Goal: Task Accomplishment & Management: Complete application form

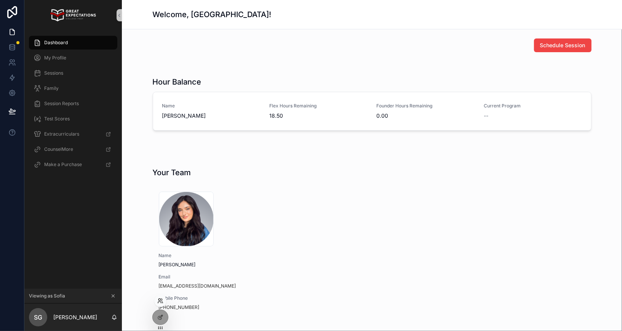
click at [158, 301] on icon at bounding box center [160, 301] width 6 height 6
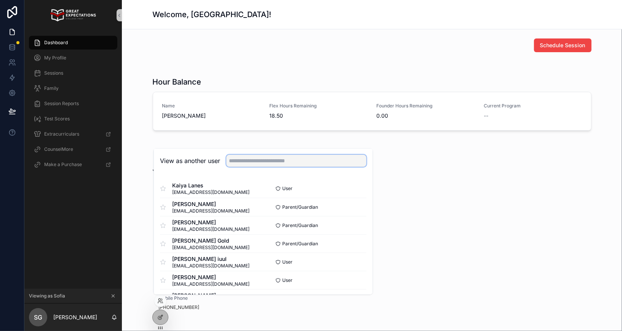
click at [250, 162] on input "text" at bounding box center [296, 161] width 140 height 12
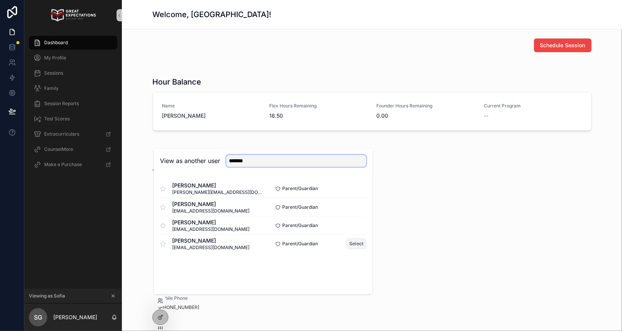
type input "******"
click at [356, 245] on button "Select" at bounding box center [356, 243] width 20 height 11
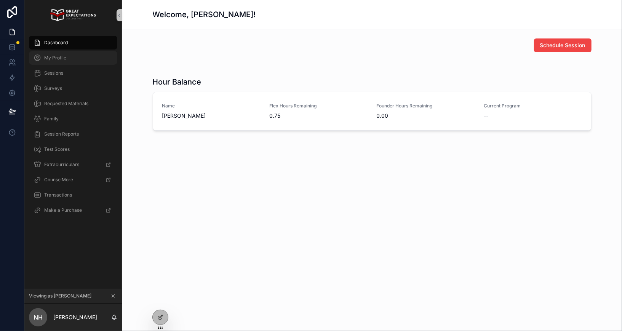
click at [51, 57] on span "My Profile" at bounding box center [55, 58] width 22 height 6
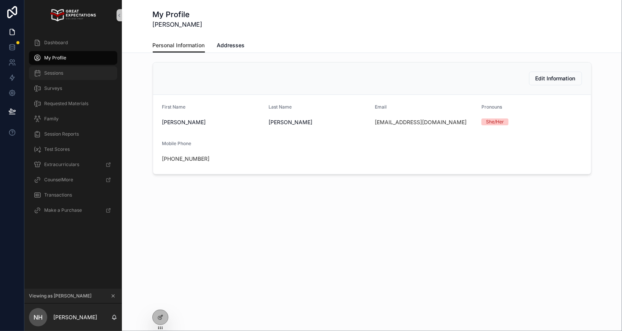
click at [56, 75] on span "Sessions" at bounding box center [53, 73] width 19 height 6
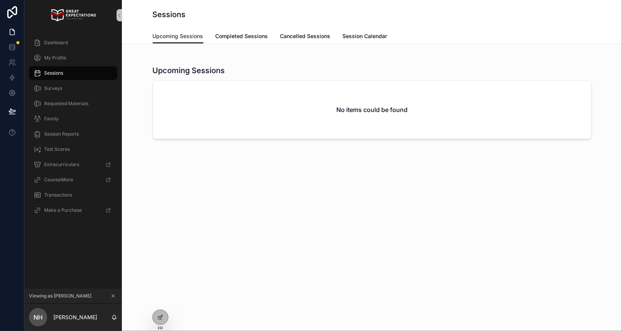
click at [113, 296] on icon "scrollable content" at bounding box center [113, 296] width 3 height 3
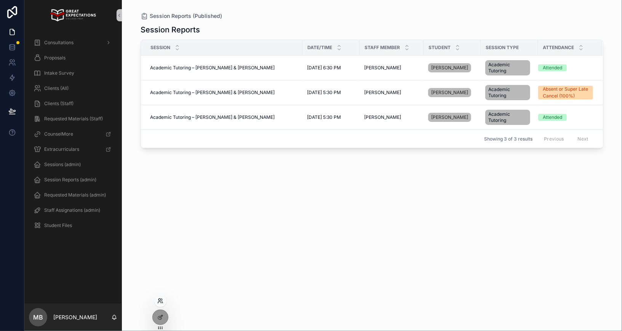
click at [160, 300] on icon at bounding box center [160, 301] width 6 height 6
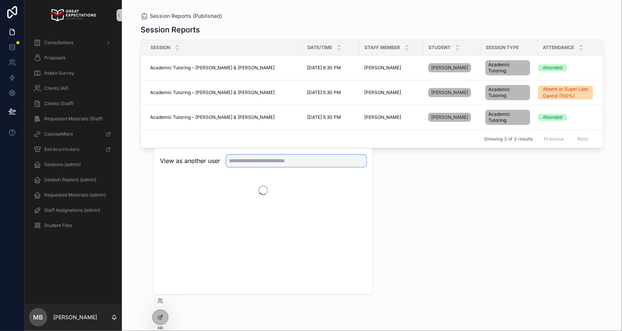
click at [237, 164] on input "text" at bounding box center [296, 161] width 140 height 12
type input "*****"
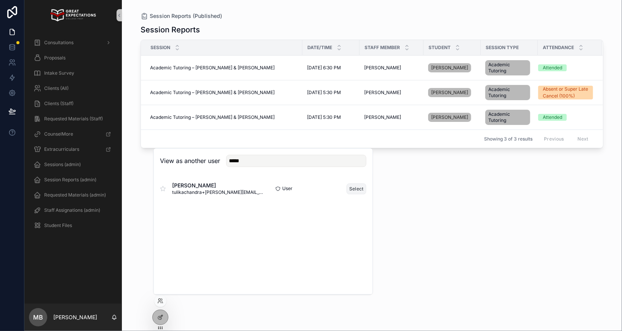
click at [352, 187] on button "Select" at bounding box center [356, 188] width 20 height 11
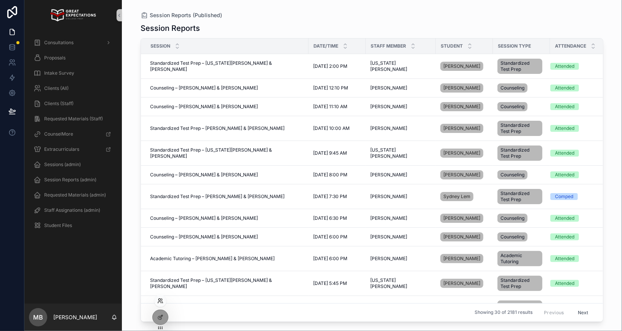
click at [158, 303] on icon at bounding box center [160, 301] width 6 height 6
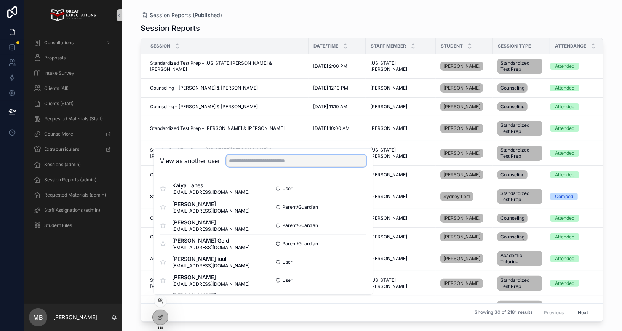
click at [278, 163] on input "text" at bounding box center [296, 161] width 140 height 12
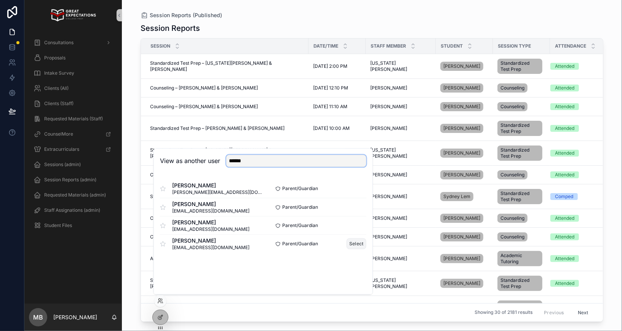
type input "******"
click at [358, 244] on button "Select" at bounding box center [356, 243] width 20 height 11
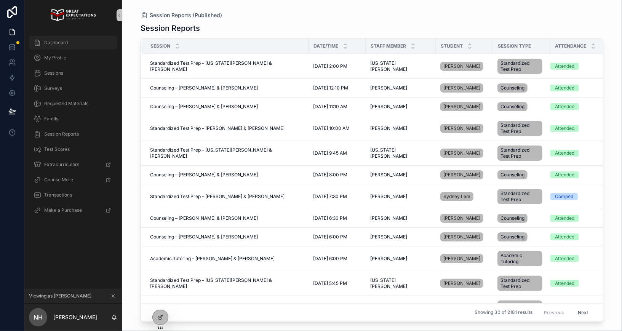
click at [67, 41] on span "Dashboard" at bounding box center [56, 43] width 24 height 6
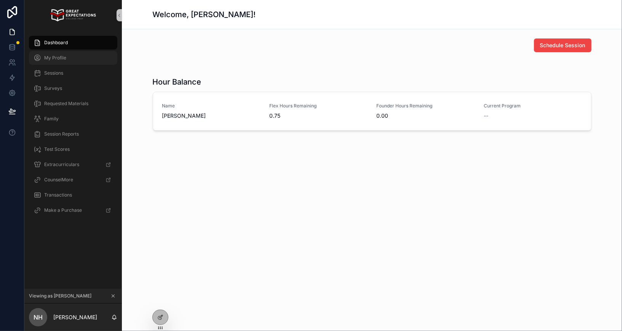
click at [53, 61] on div "My Profile" at bounding box center [72, 58] width 79 height 12
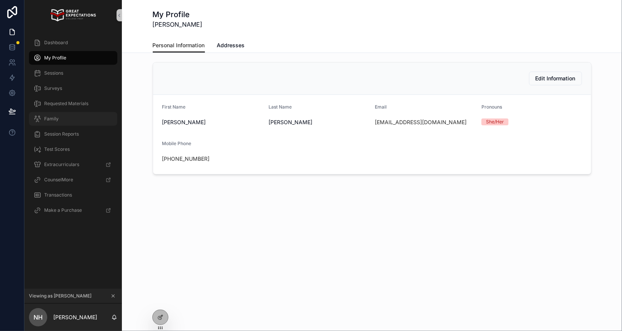
click at [56, 119] on span "Family" at bounding box center [51, 119] width 14 height 6
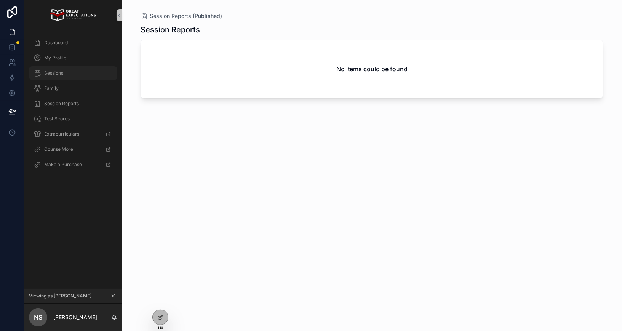
click at [88, 72] on div "Sessions" at bounding box center [72, 73] width 79 height 12
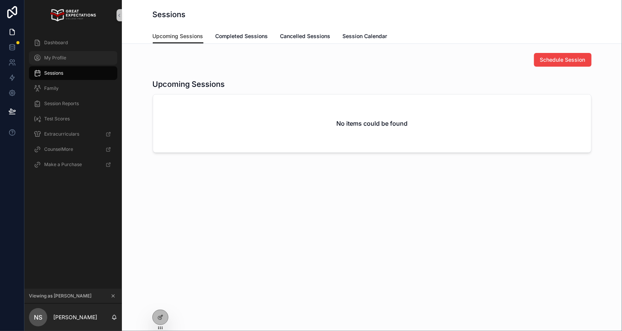
click at [78, 57] on div "My Profile" at bounding box center [72, 58] width 79 height 12
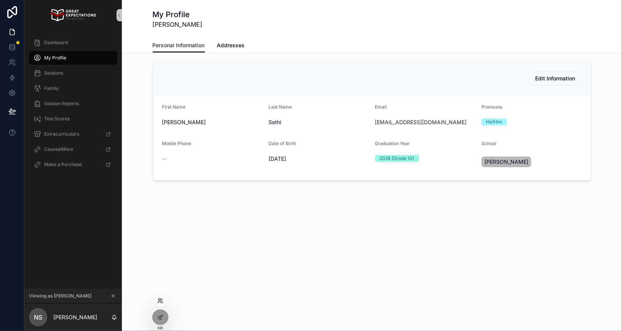
click at [160, 301] on icon at bounding box center [159, 302] width 3 height 2
click at [112, 297] on icon "scrollable content" at bounding box center [113, 296] width 3 height 3
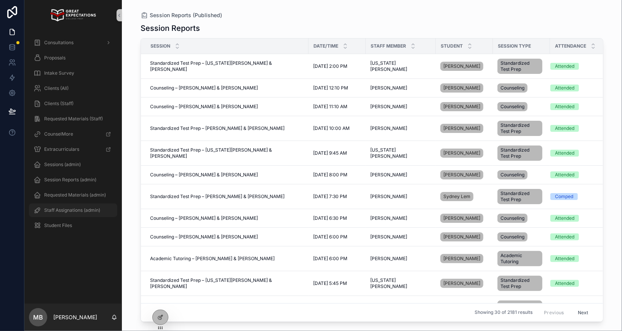
click at [65, 208] on span "Staff Assignations (admin)" at bounding box center [72, 210] width 56 height 6
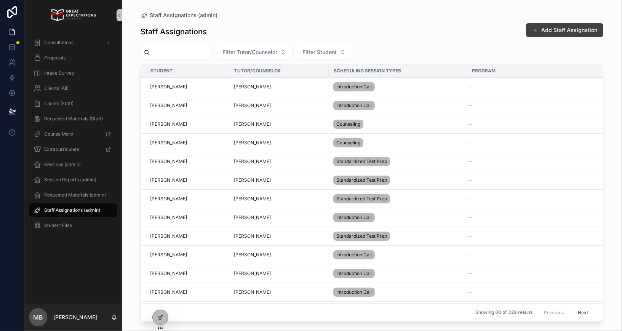
click at [551, 29] on button "Add Staff Assignation" at bounding box center [564, 30] width 77 height 14
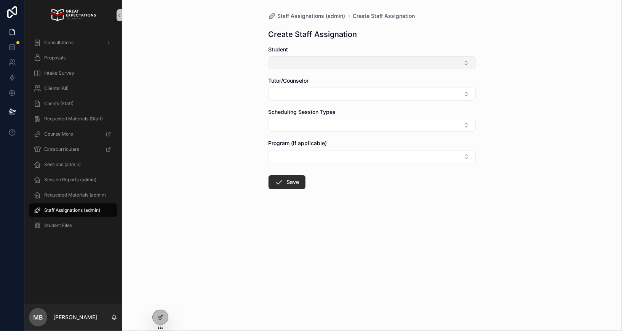
click at [318, 68] on button "Select Button" at bounding box center [371, 62] width 207 height 13
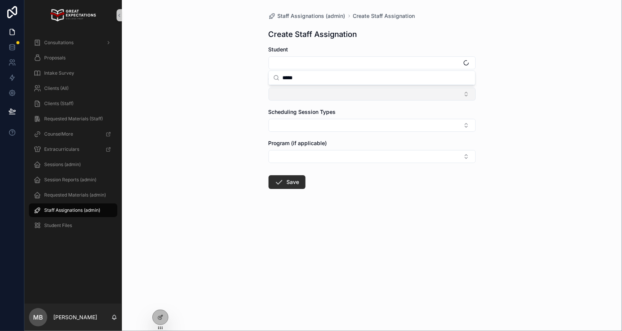
type input "*****"
click at [313, 91] on button "Select Button" at bounding box center [371, 94] width 207 height 13
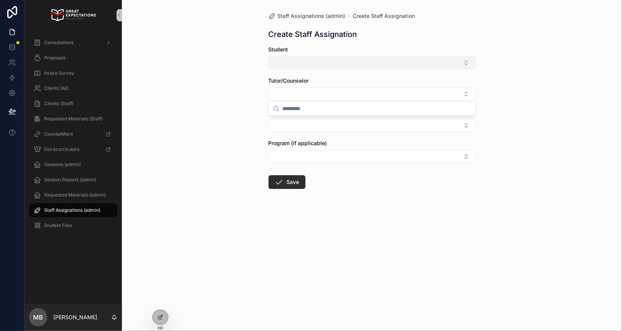
click at [313, 63] on button "Select Button" at bounding box center [371, 62] width 207 height 13
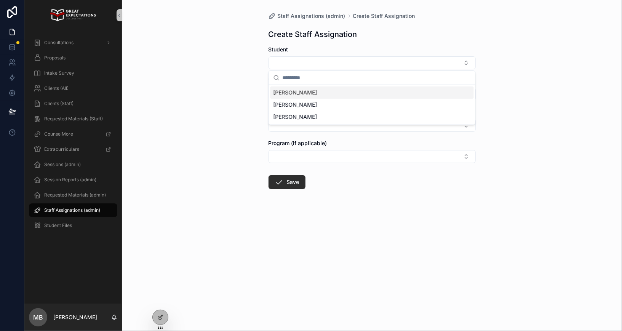
click at [307, 91] on div "Chloe G" at bounding box center [371, 92] width 203 height 12
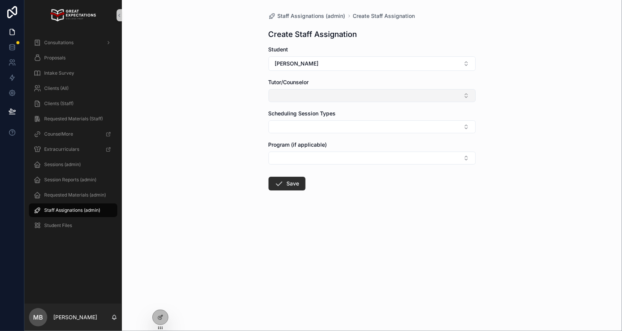
click at [303, 92] on button "Select Button" at bounding box center [371, 95] width 207 height 13
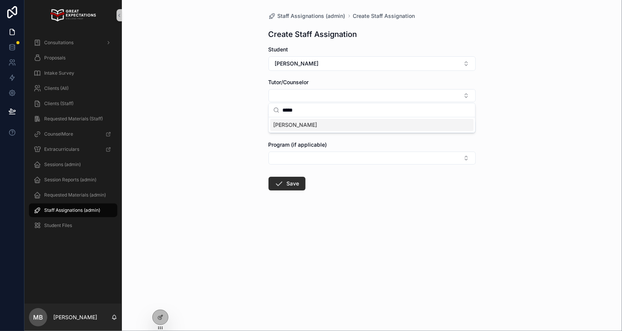
type input "*****"
click at [295, 124] on span "Sajel Oelerich" at bounding box center [295, 125] width 44 height 8
click at [290, 123] on button "Select Button" at bounding box center [371, 128] width 207 height 13
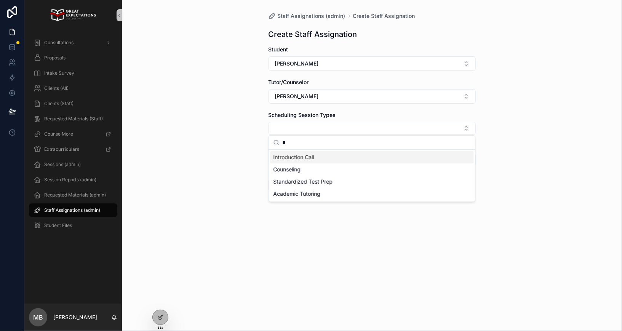
type input "*"
click at [288, 155] on span "Introduction Call" at bounding box center [293, 157] width 41 height 8
click at [238, 186] on div "Staff Assignations (admin) Create Staff Assignation Create Staff Assignation St…" at bounding box center [372, 165] width 500 height 331
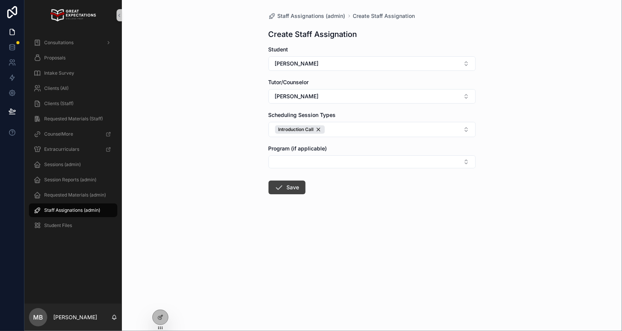
click at [286, 182] on button "Save" at bounding box center [286, 187] width 37 height 14
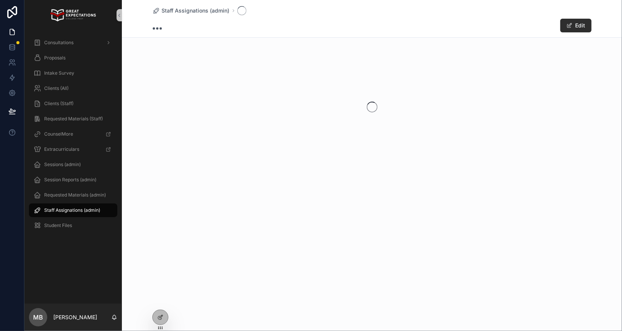
click at [72, 209] on span "Staff Assignations (admin)" at bounding box center [72, 210] width 56 height 6
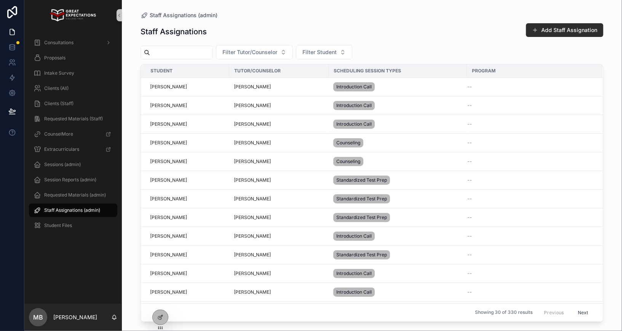
click at [69, 208] on span "Staff Assignations (admin)" at bounding box center [72, 210] width 56 height 6
click at [159, 301] on icon at bounding box center [159, 302] width 3 height 2
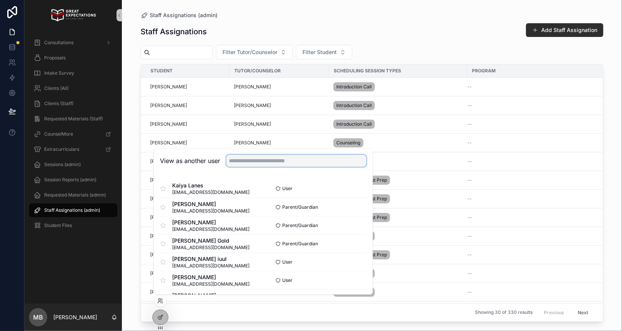
click at [248, 158] on input "text" at bounding box center [296, 161] width 140 height 12
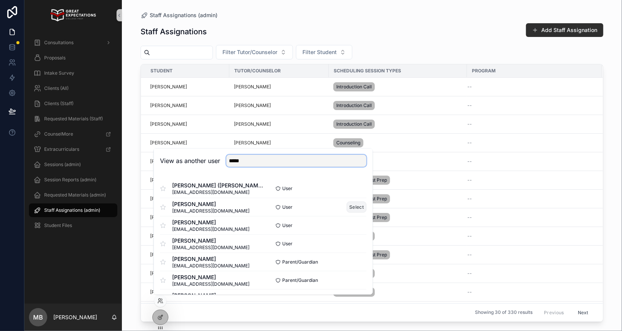
type input "*****"
click at [358, 209] on button "Select" at bounding box center [356, 206] width 20 height 11
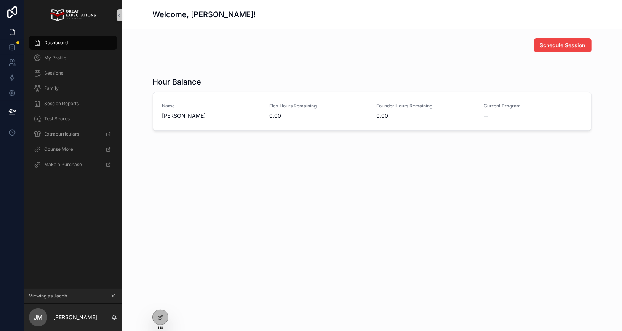
click at [112, 296] on icon "scrollable content" at bounding box center [112, 295] width 5 height 5
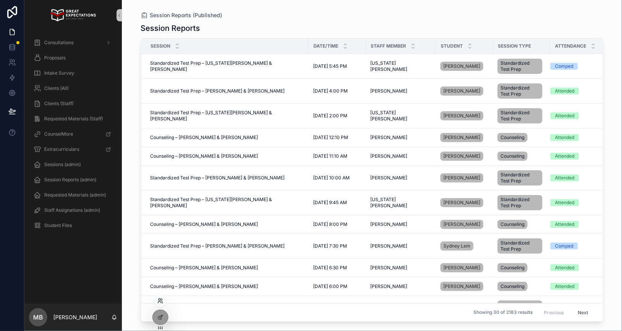
click at [160, 299] on icon at bounding box center [159, 299] width 2 height 2
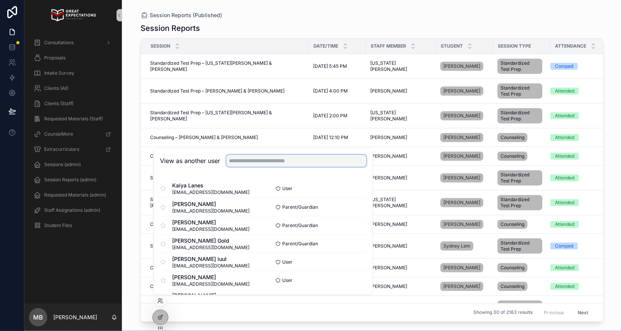
click at [245, 157] on input "text" at bounding box center [296, 161] width 140 height 12
type input "**********"
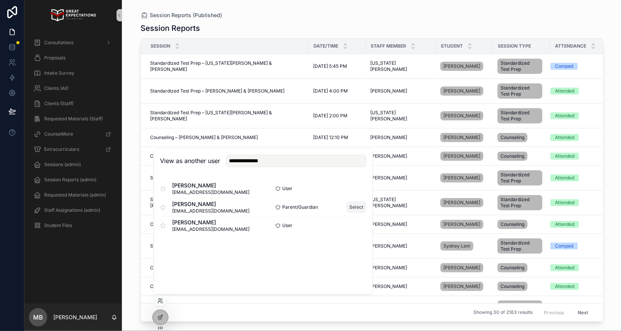
click at [358, 207] on button "Select" at bounding box center [356, 206] width 20 height 11
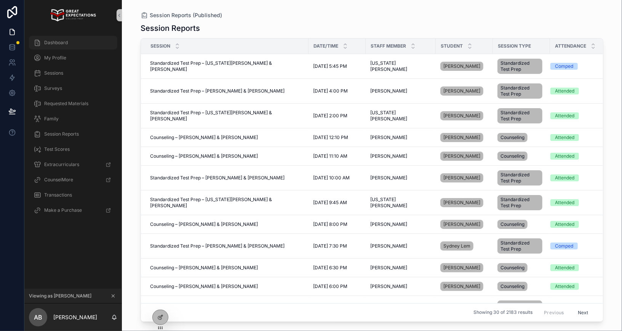
click at [40, 42] on icon "scrollable content" at bounding box center [37, 43] width 8 height 8
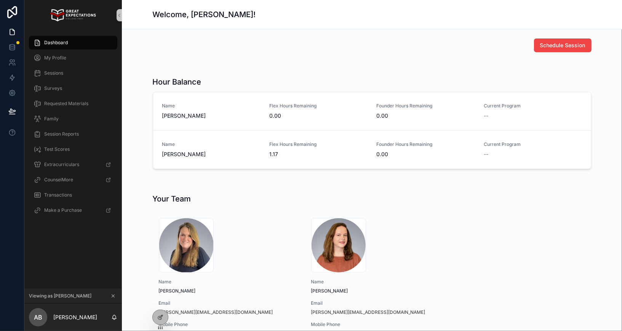
click at [112, 295] on icon "scrollable content" at bounding box center [113, 296] width 3 height 3
